Goal: Communication & Community: Answer question/provide support

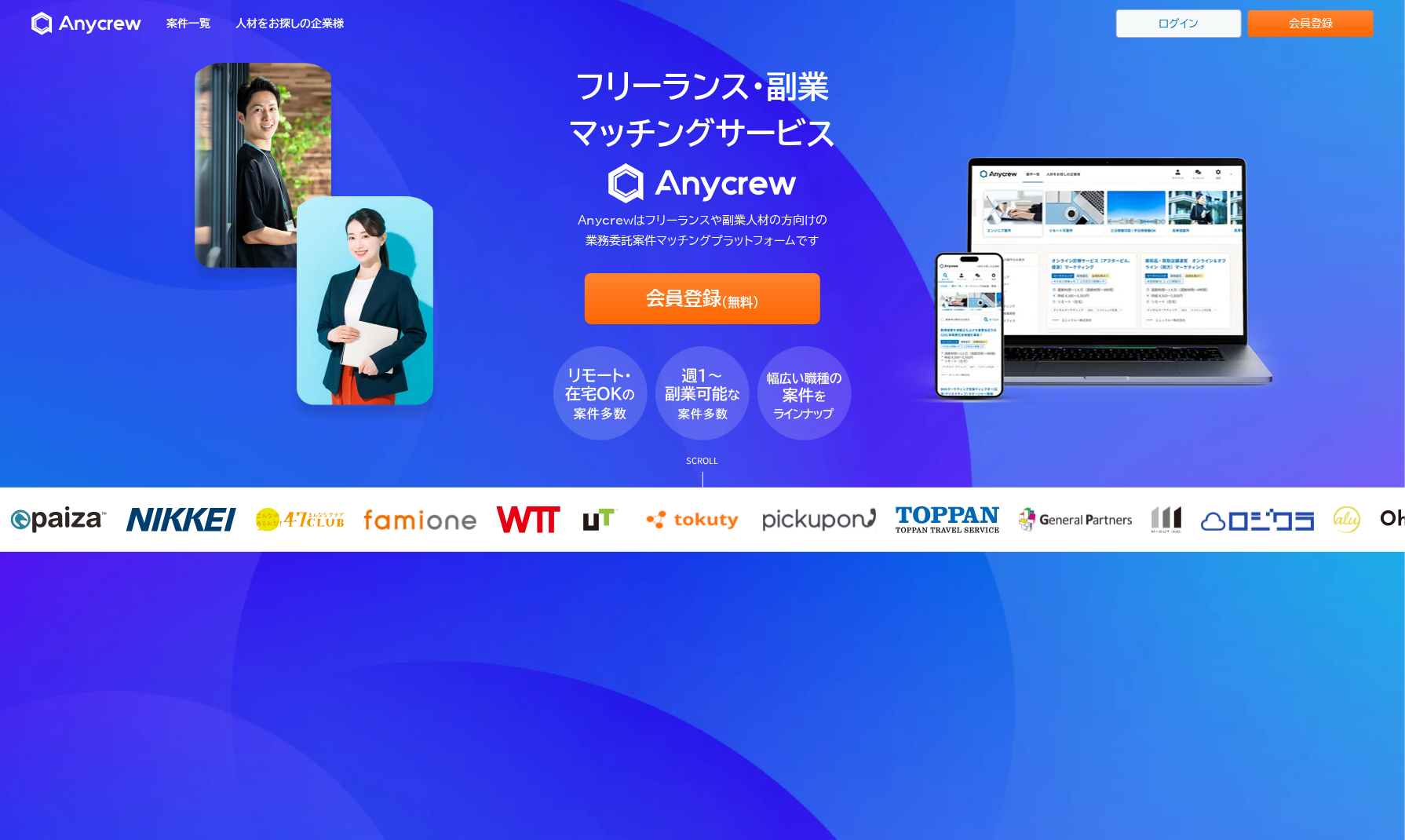
click at [1141, 30] on link "ログイン" at bounding box center [1179, 23] width 126 height 28
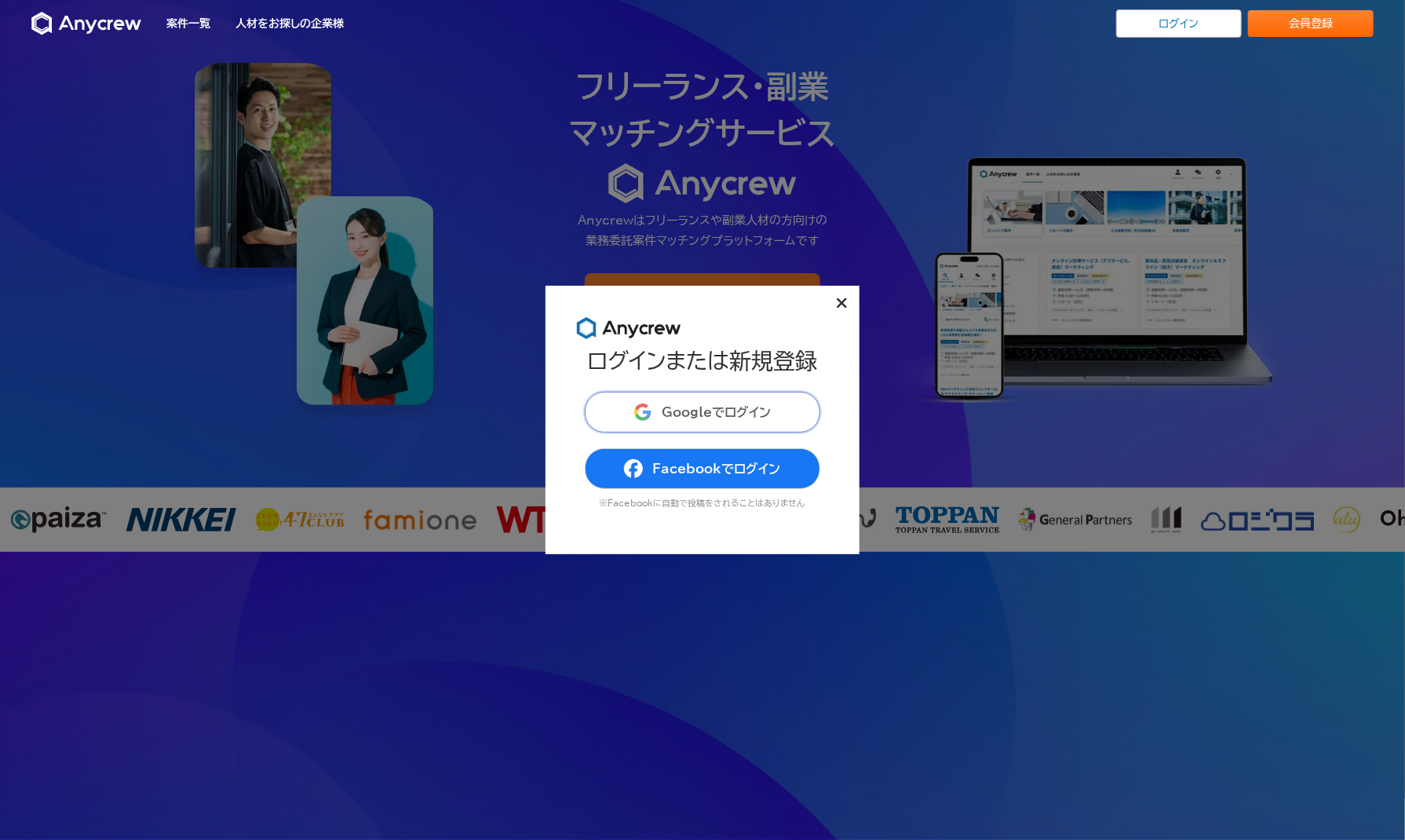
click at [669, 410] on span "Googleでログイン" at bounding box center [717, 412] width 109 height 13
click at [684, 464] on span "Facebookでログイン" at bounding box center [717, 469] width 128 height 13
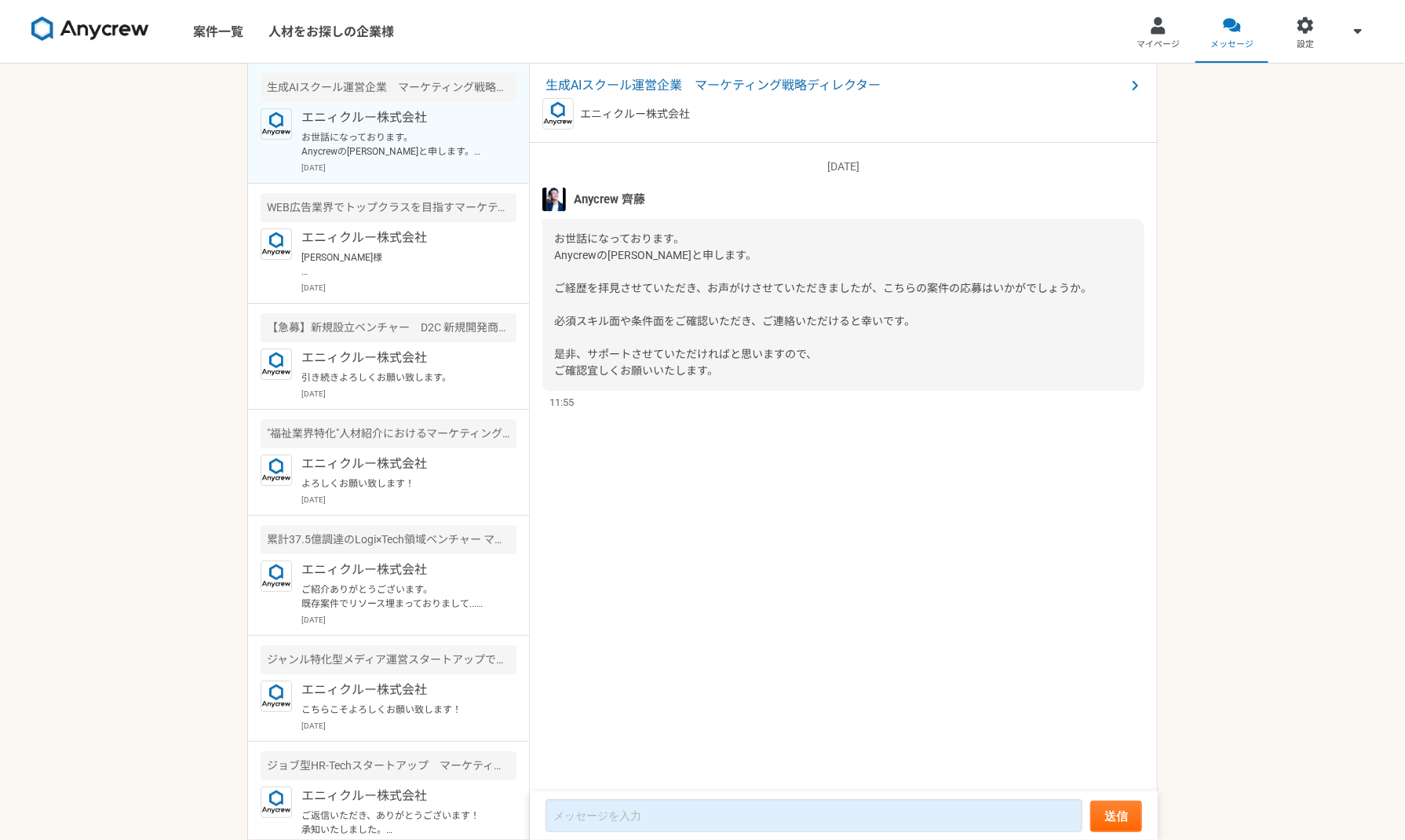
click at [364, 173] on article "生成AIスクール運営企業　マーケティング戦略ディレクター エニィクルー株式会社 お世話になっております。 Anycrewの[PERSON_NAME]と申します…" at bounding box center [388, 123] width 281 height 120
click at [691, 277] on div "お世話になっております。 Anycrewの[PERSON_NAME]と申します。 ご経歴を拝見させていただき、お声がけさせていただきましたが、こちらの案件の応…" at bounding box center [843, 305] width 602 height 172
click at [729, 81] on span "生成AIスクール運営企業　マーケティング戦略ディレクター" at bounding box center [836, 86] width 580 height 19
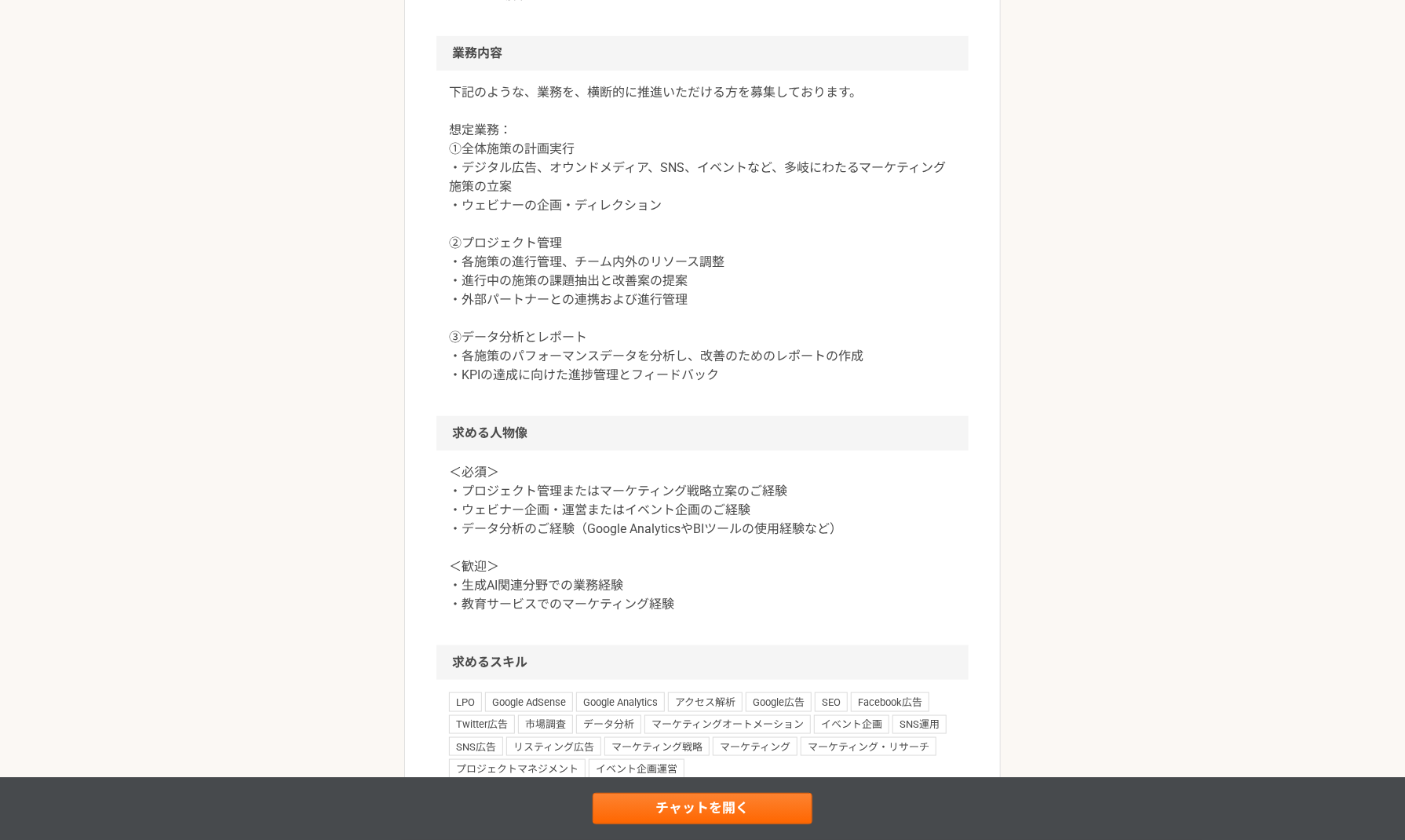
scroll to position [850, 0]
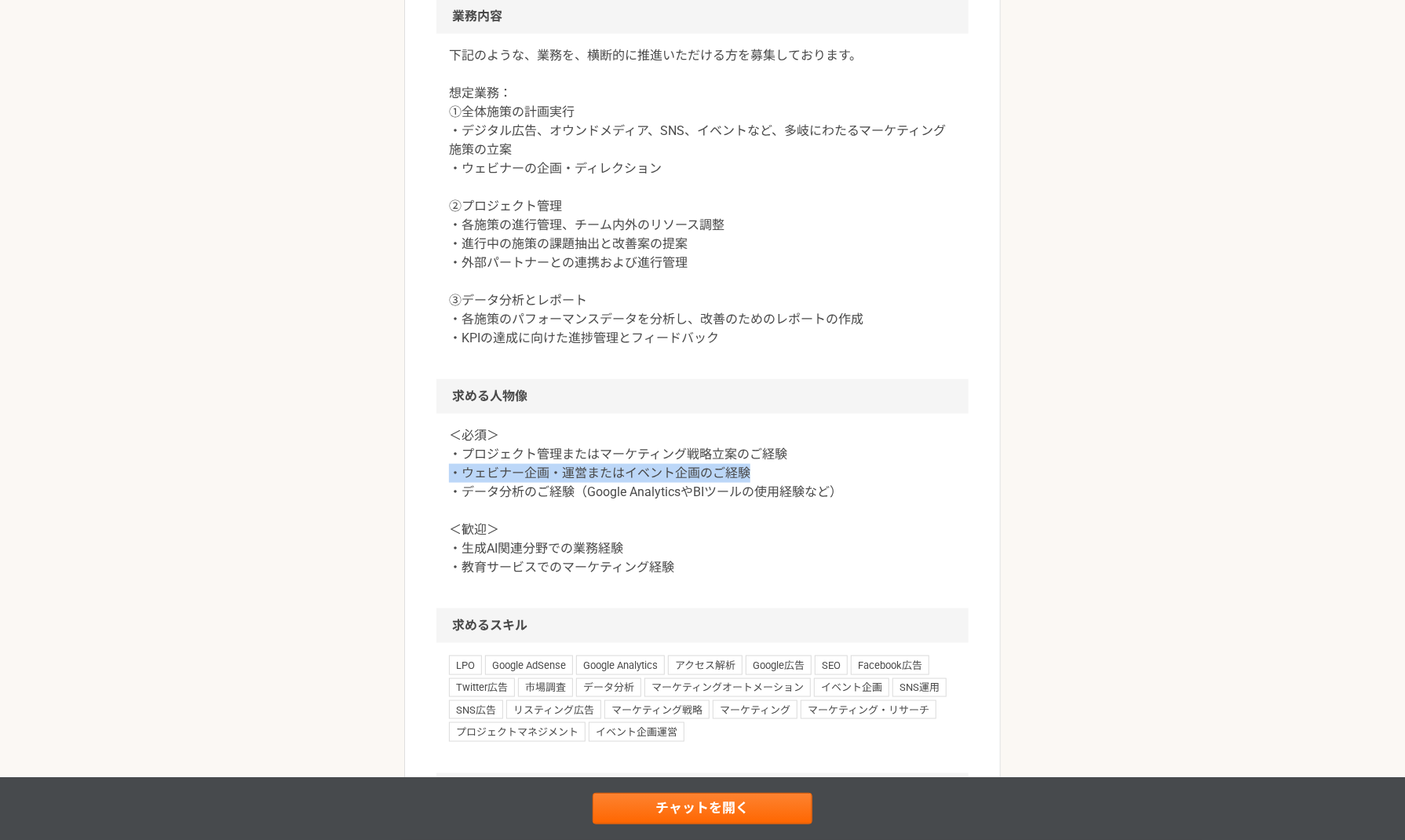
drag, startPoint x: 452, startPoint y: 475, endPoint x: 776, endPoint y: 472, distance: 324.0
click at [776, 472] on p "＜必須＞ ・プロジェクト管理またはマーケティング戦略立案のご経験 ・ウェビナー企画・運営またはイベント企画のご経験 ・データ分析のご経験（Google Ana…" at bounding box center [702, 502] width 507 height 151
copy p "・ウェビナー企画・運営またはイベント企画のご経験"
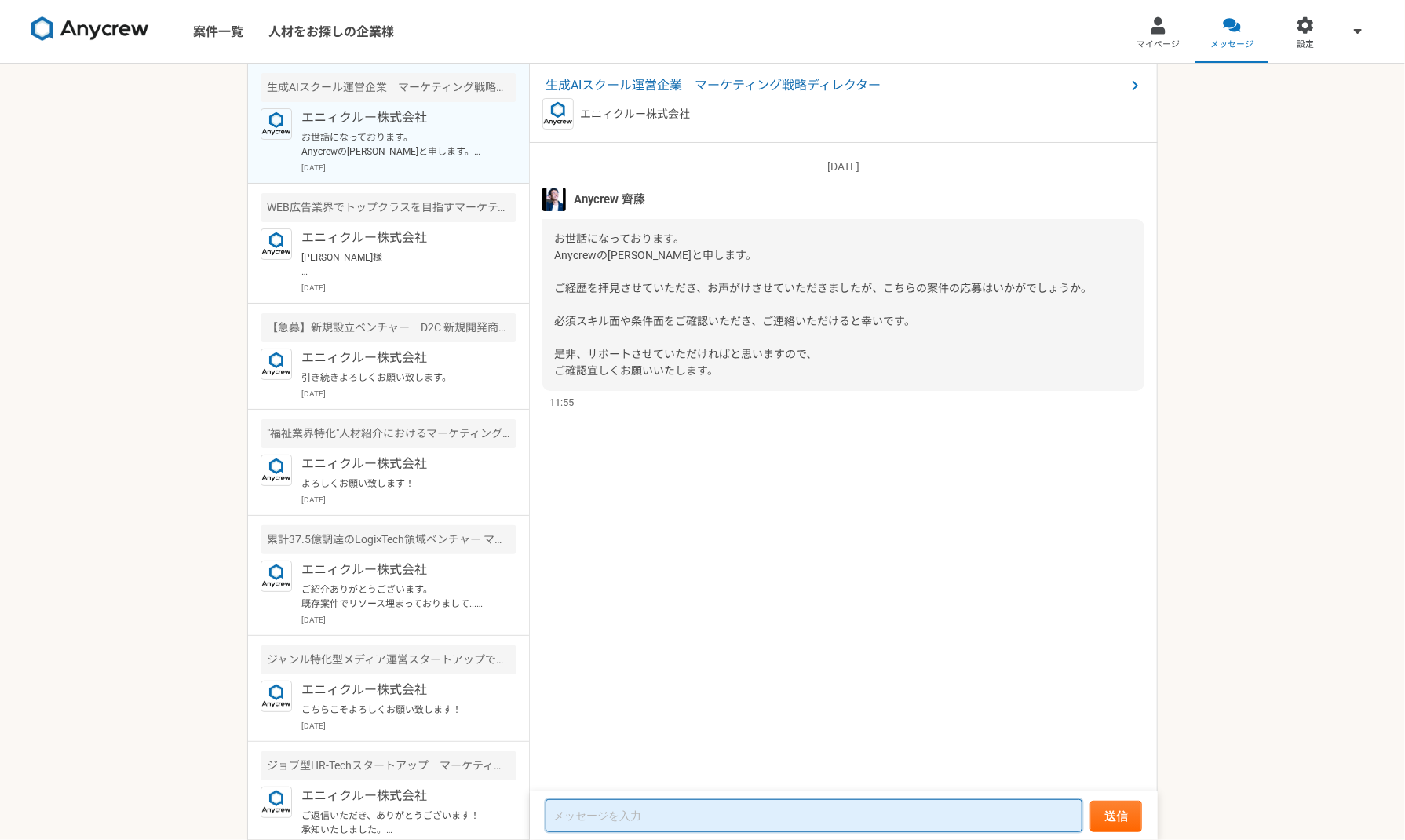
click at [596, 820] on textarea at bounding box center [814, 815] width 537 height 33
paste textarea "・ウェビナー企画・運営またはイベント企画のご経験"
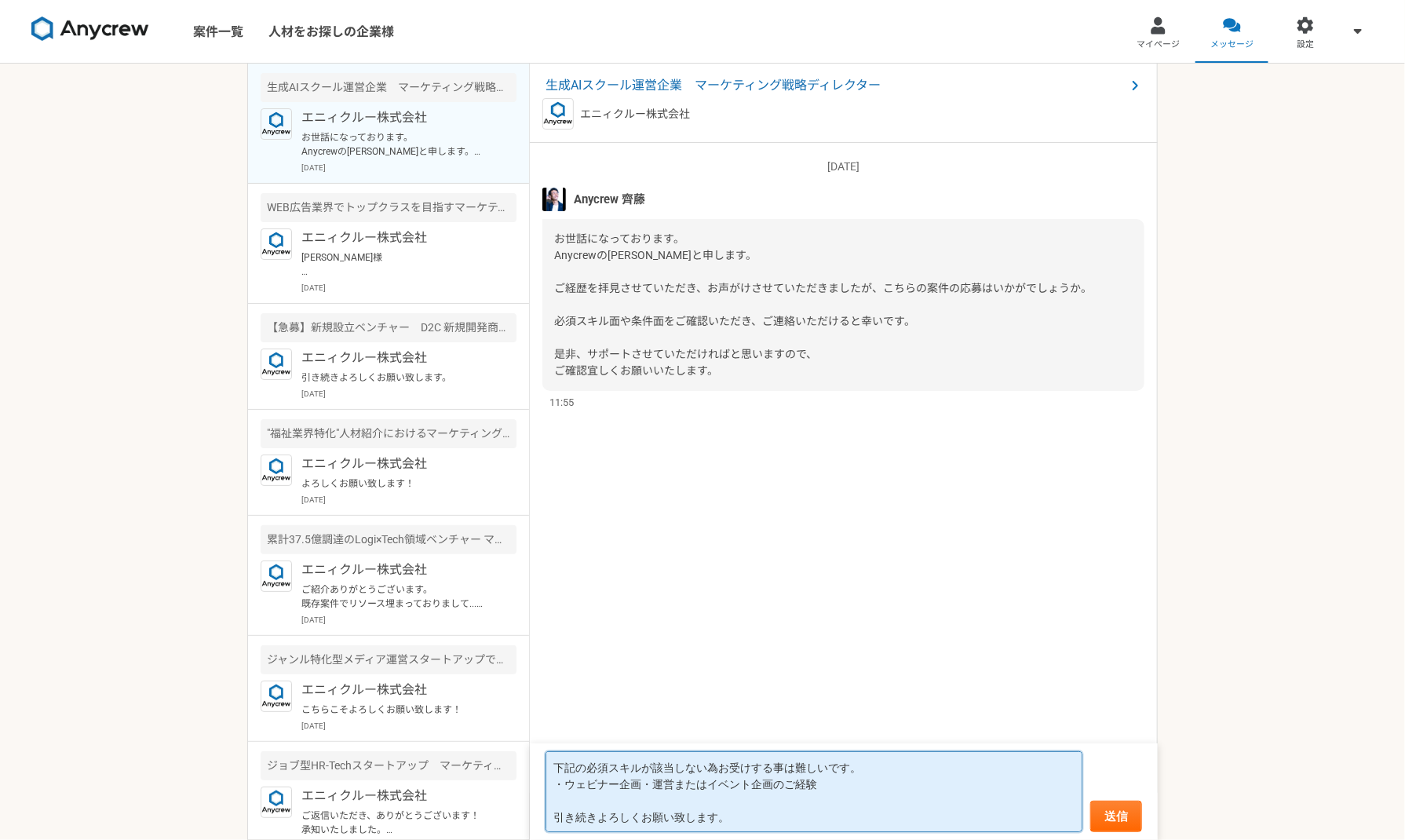
click at [551, 763] on textarea "下記の必須スキルが該当しない為お受けする事は難しいです。 ・ウェビナー企画・運営またはイベント企画のご経験 引き続きよろしくお願い致します。" at bounding box center [814, 791] width 537 height 81
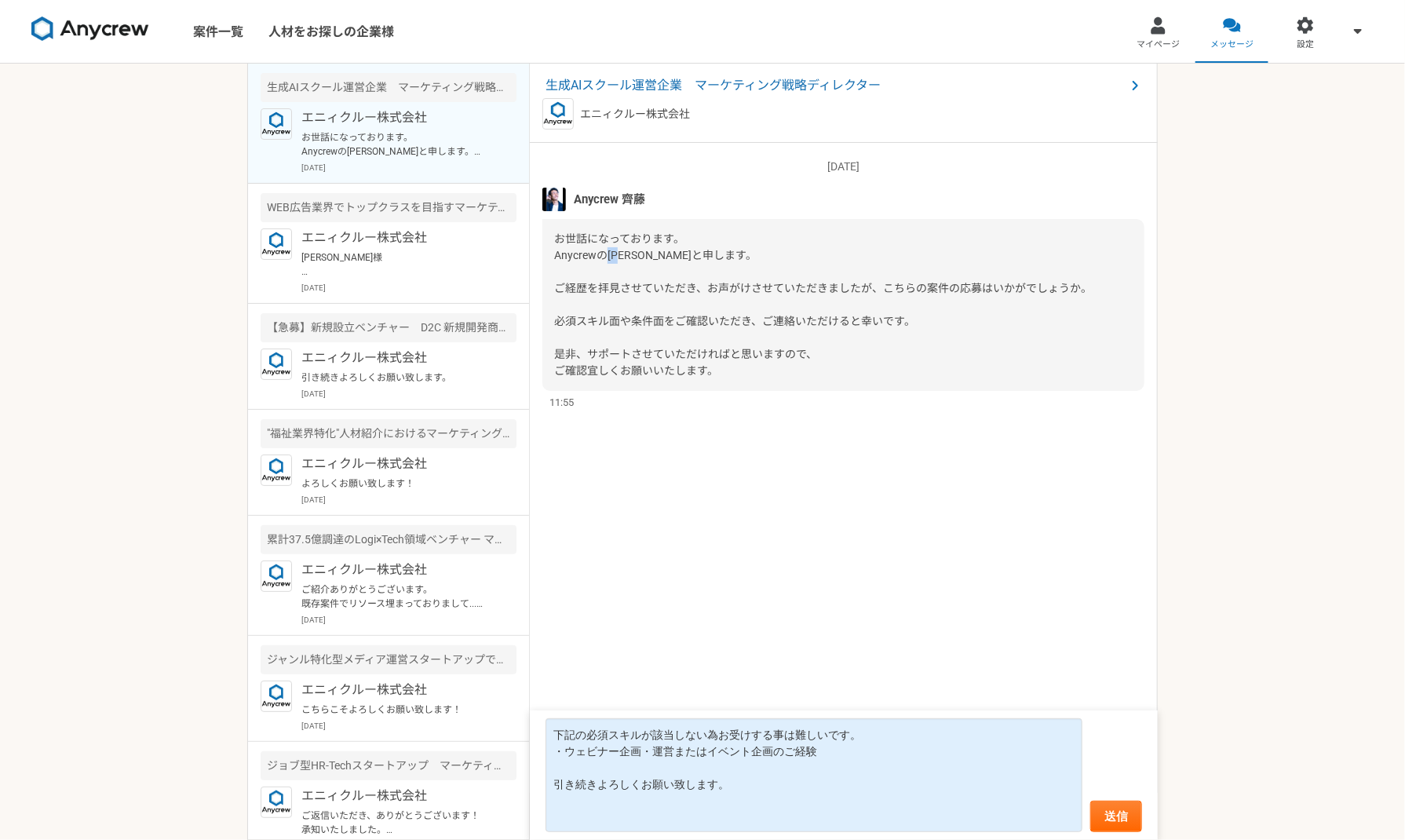
drag, startPoint x: 610, startPoint y: 256, endPoint x: 628, endPoint y: 255, distance: 18.0
click at [628, 255] on span "お世話になっております。 Anycrewの齊藤と申します。 ご経歴を拝見させていただき、お声がけさせていただきましたが、こちらの案件の応募はいかがでしょうか。…" at bounding box center [822, 305] width 538 height 144
copy span "齊藤"
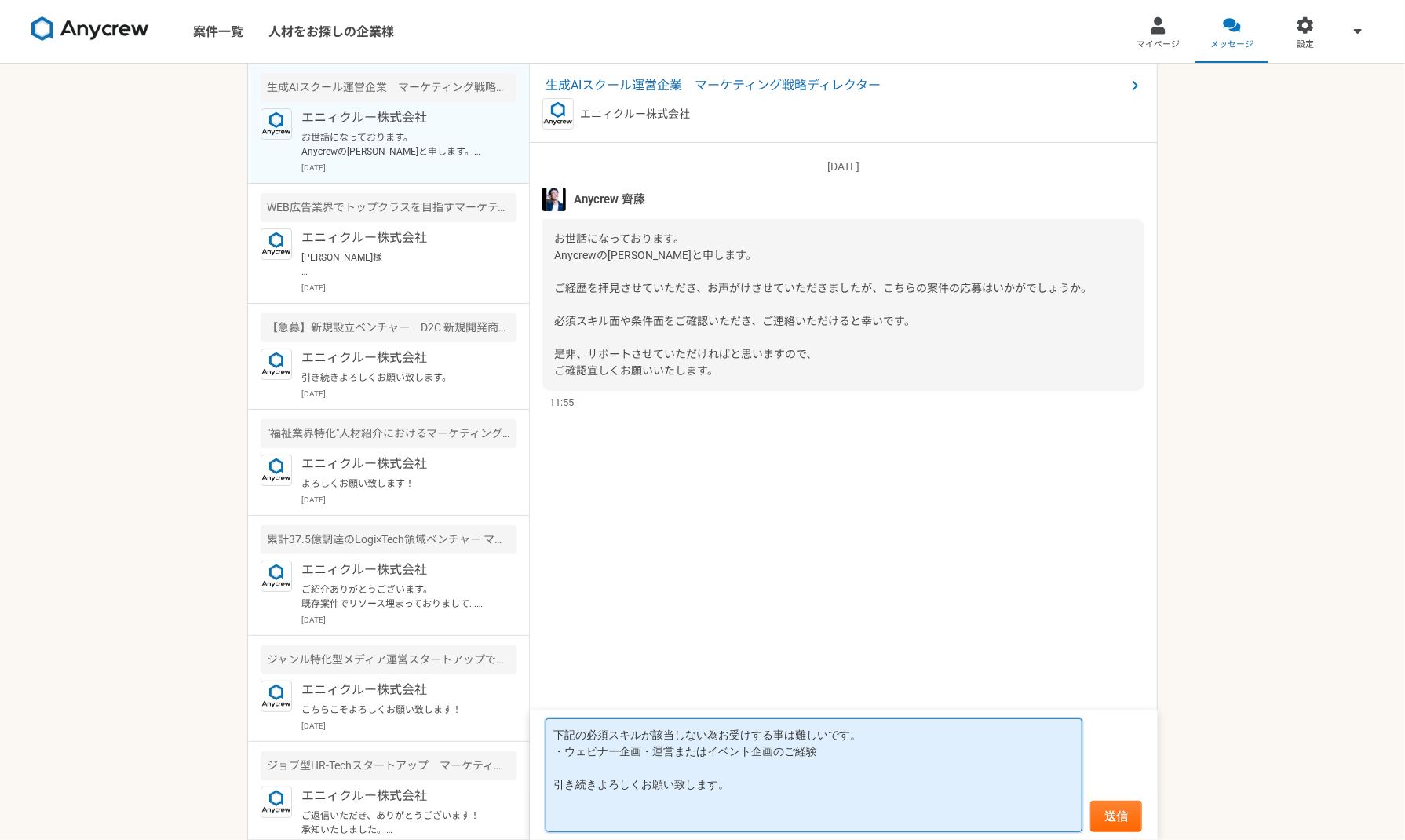
click at [565, 729] on textarea "下記の必須スキルが該当しない為お受けする事は難しいです。 ・ウェビナー企画・運営またはイベント企画のご経験 引き続きよろしくお願い致します。" at bounding box center [814, 775] width 537 height 114
paste textarea "齊藤"
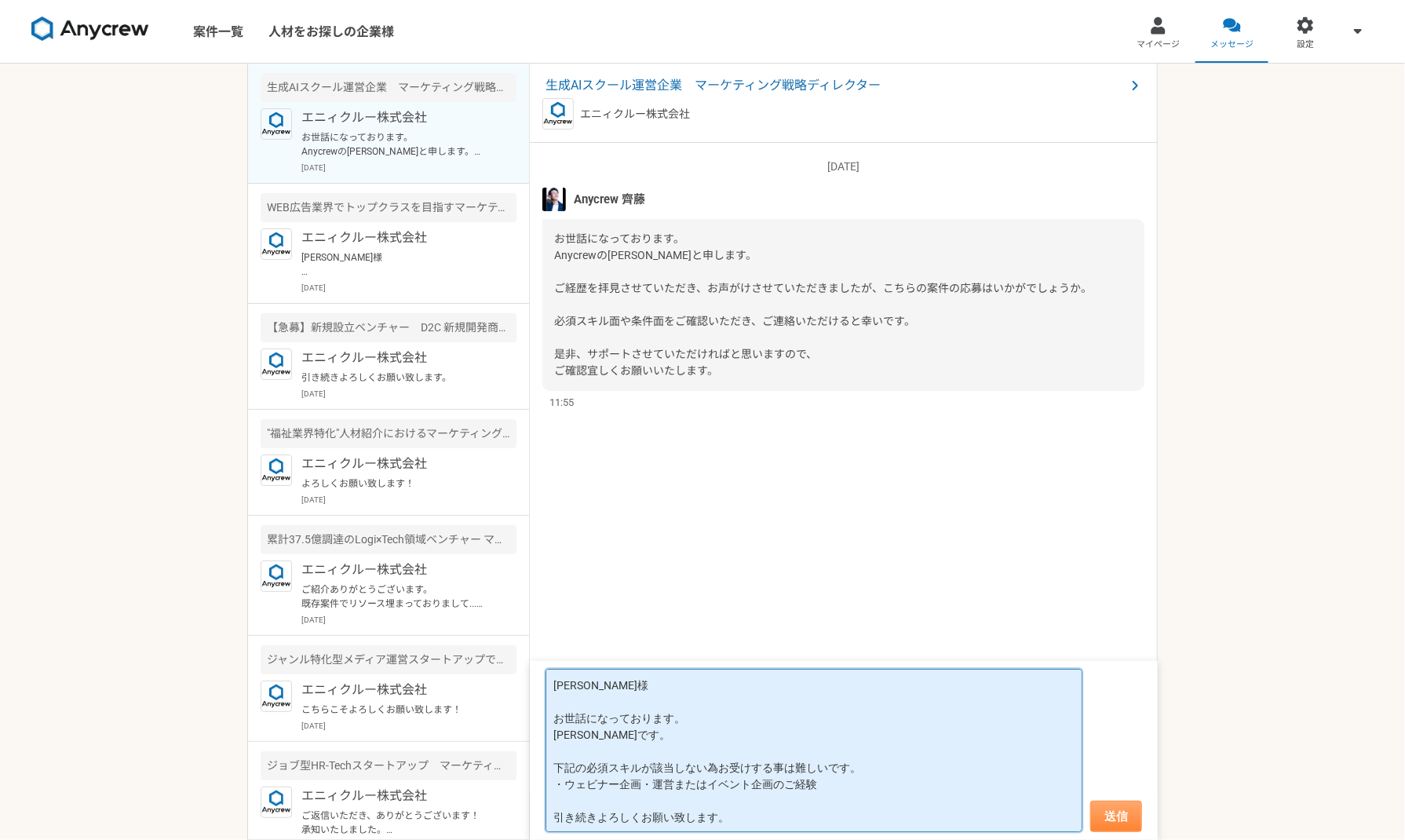
type textarea "齊藤様 お世話になっております。 鹿倉です。 下記の必須スキルが該当しない為お受けする事は難しいです。 ・ウェビナー企画・運営またはイベント企画のご経験 引き…"
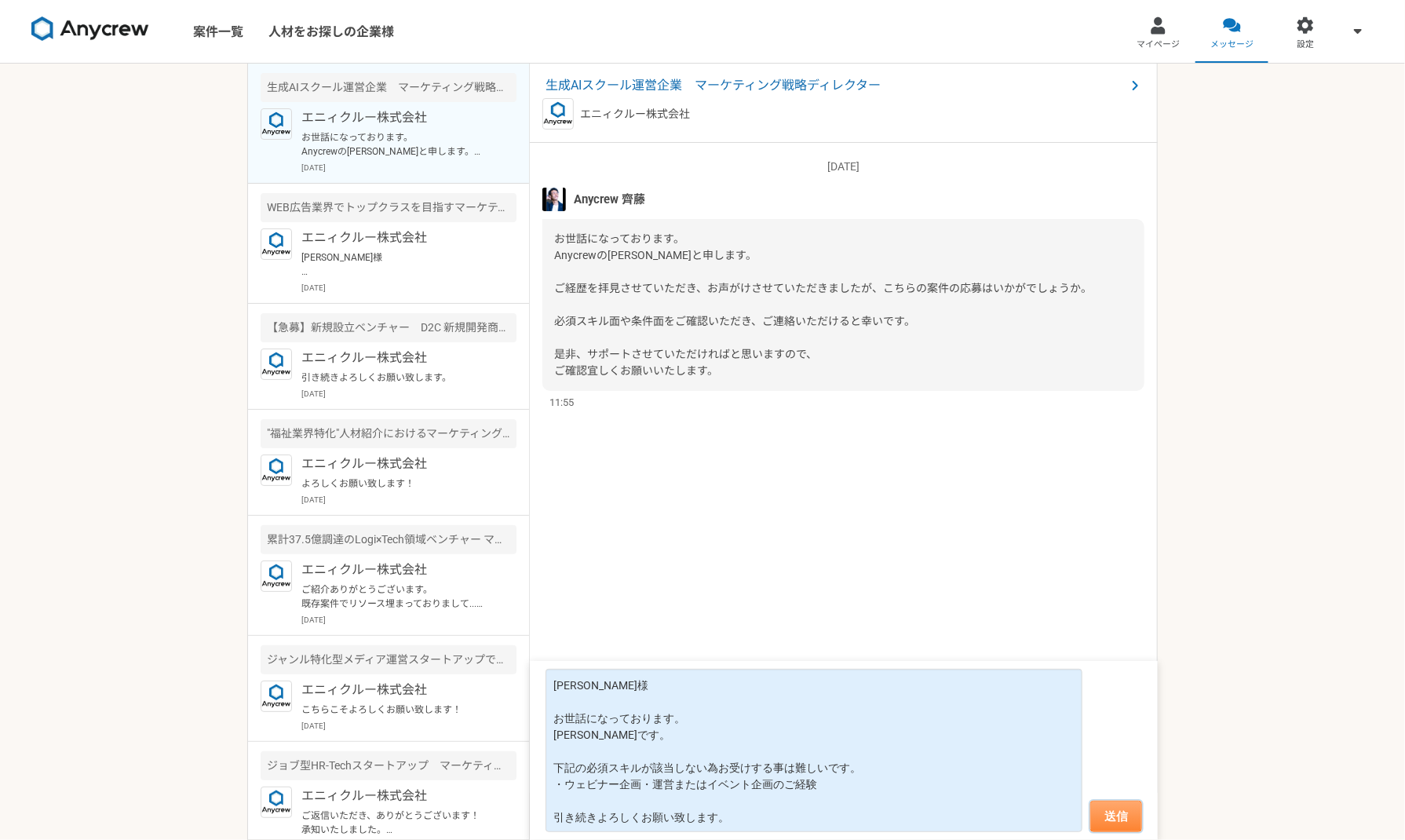
click at [1121, 810] on button "送信" at bounding box center [1116, 816] width 52 height 31
